Goal: Transaction & Acquisition: Download file/media

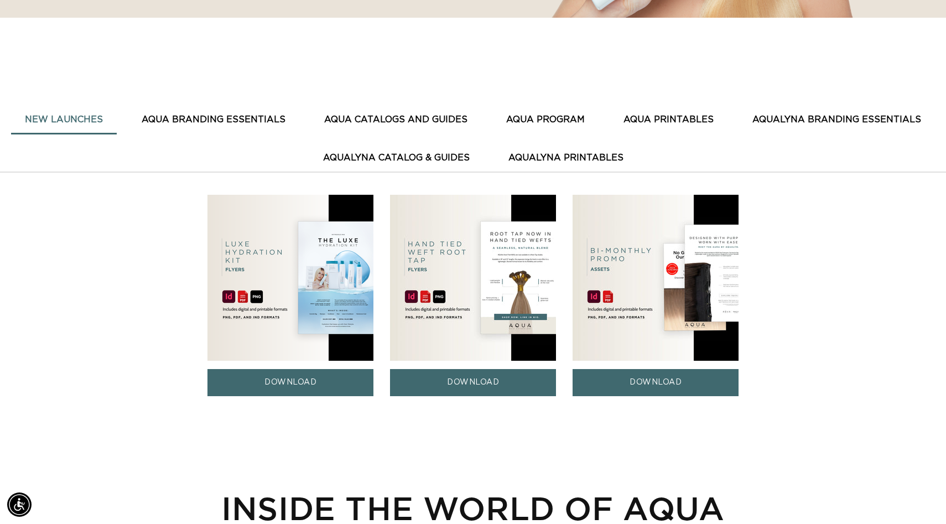
scroll to position [0, 868]
click at [367, 157] on button "AquaLyna Catalog & Guides" at bounding box center [396, 157] width 174 height 27
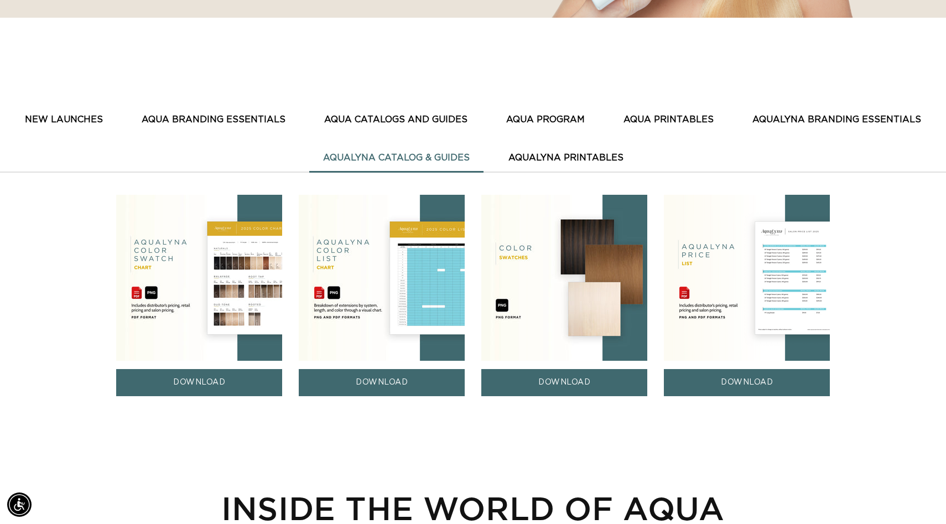
click at [731, 296] on img at bounding box center [747, 278] width 166 height 166
click at [741, 386] on link "DOWNLOAD" at bounding box center [747, 382] width 166 height 27
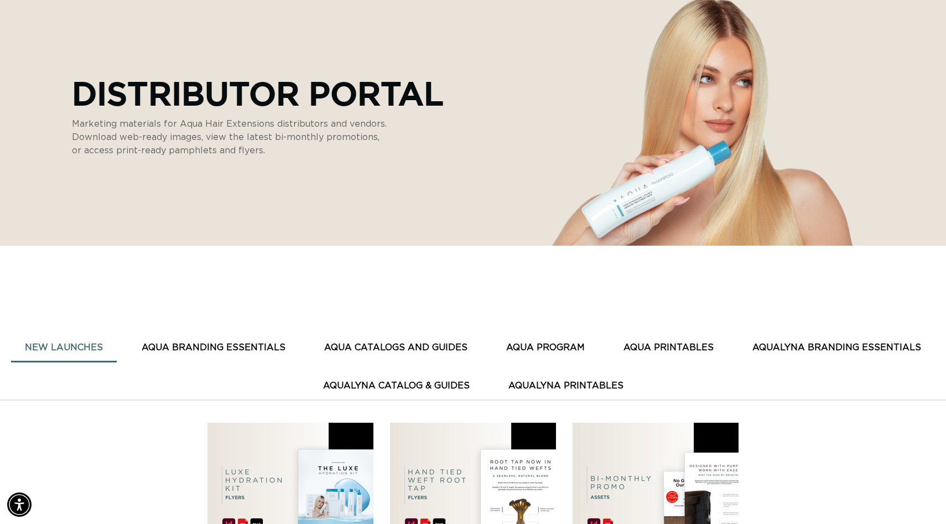
scroll to position [126, 0]
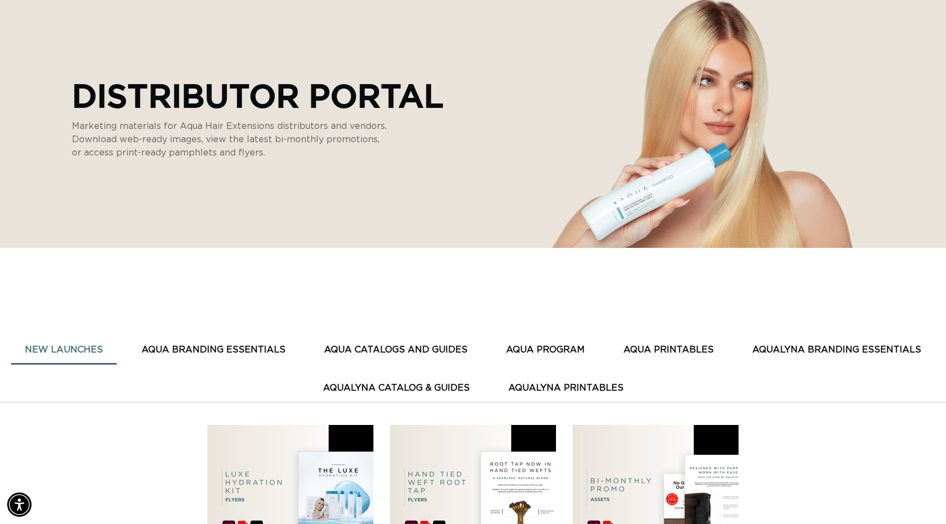
click at [403, 347] on button "AQUA CATALOGS AND GUIDES" at bounding box center [395, 349] width 171 height 27
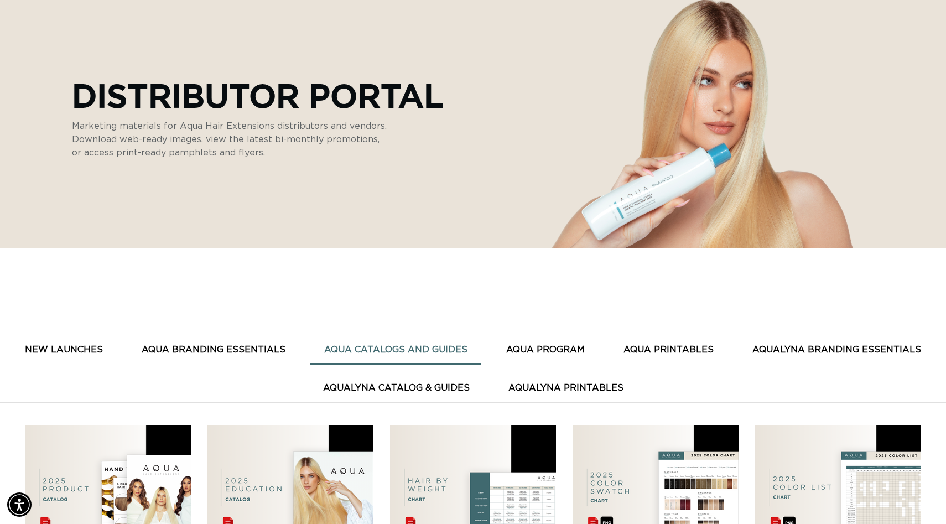
click at [403, 347] on button "AQUA CATALOGS AND GUIDES" at bounding box center [395, 349] width 171 height 27
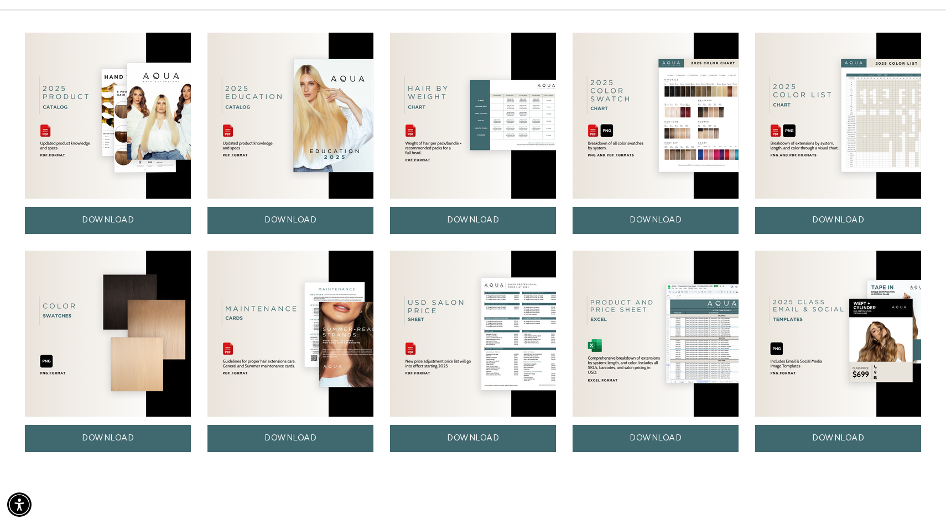
scroll to position [0, 1735]
click at [448, 443] on link "DOWNLOAD" at bounding box center [473, 438] width 166 height 27
